Goal: Use online tool/utility

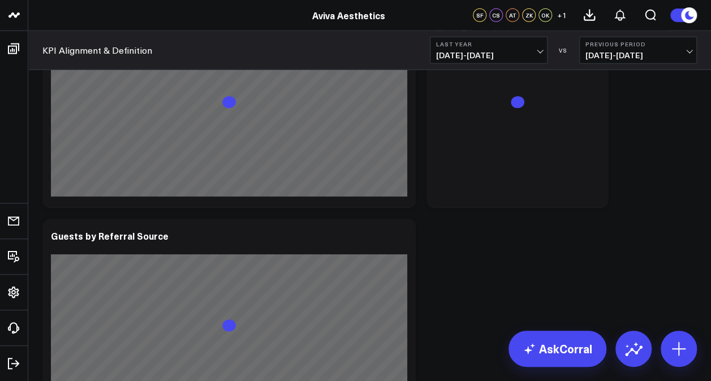
scroll to position [10098, 0]
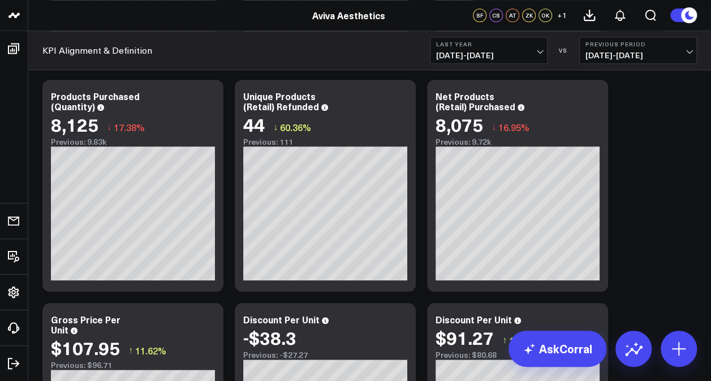
scroll to position [7047, 0]
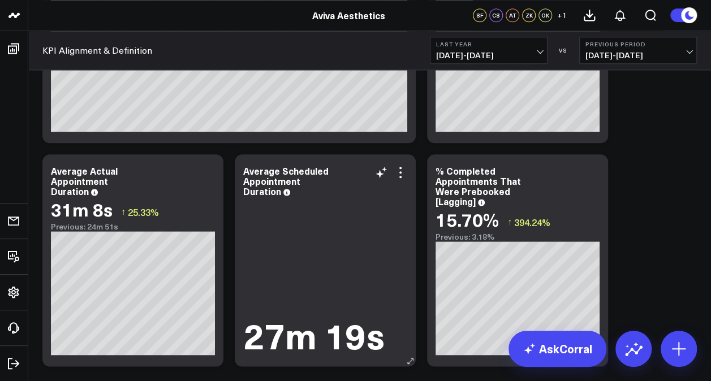
scroll to position [4930, 0]
